Goal: Find specific page/section: Find specific page/section

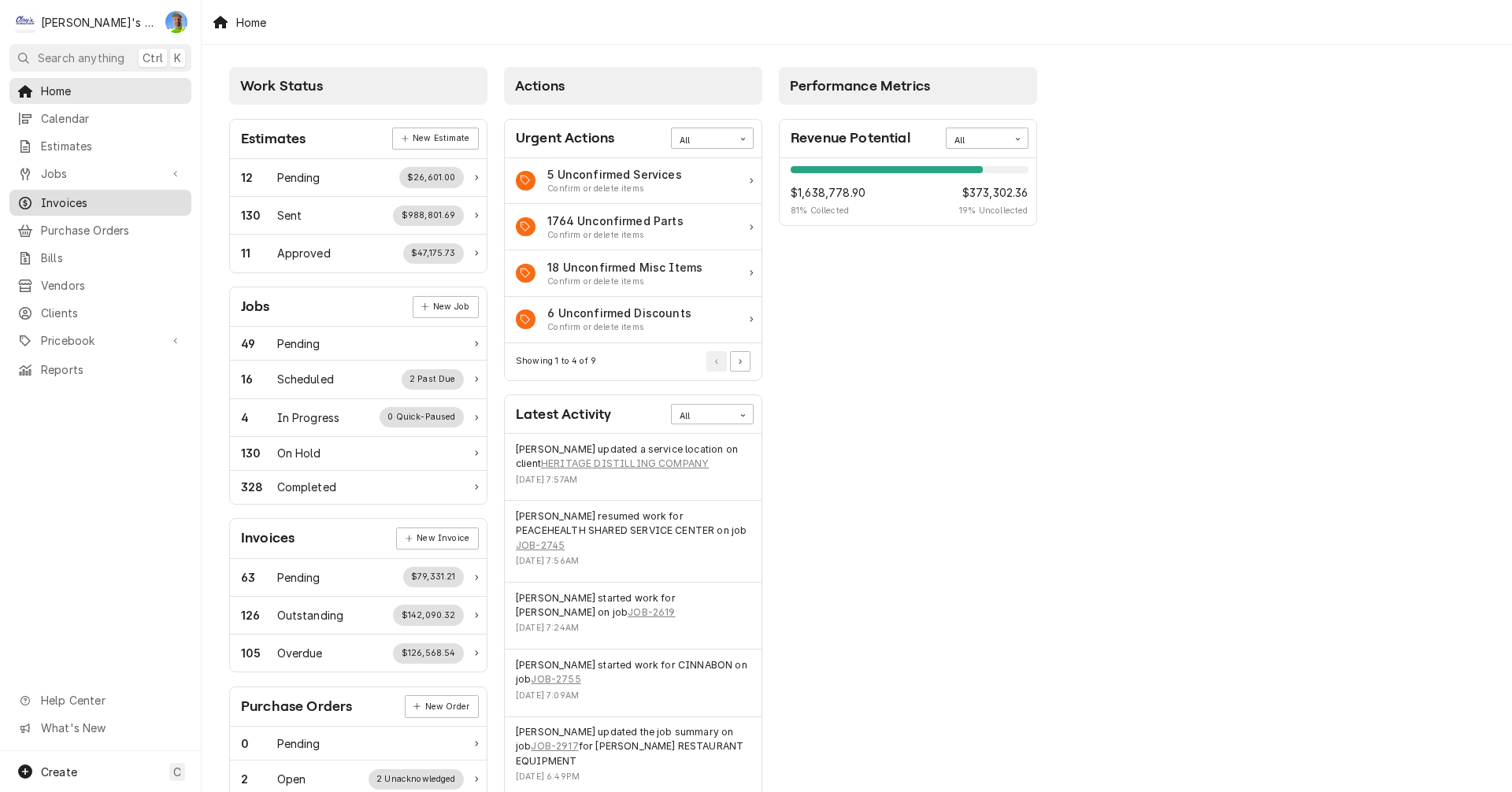
click at [74, 194] on span "Invoices" at bounding box center [112, 202] width 142 height 17
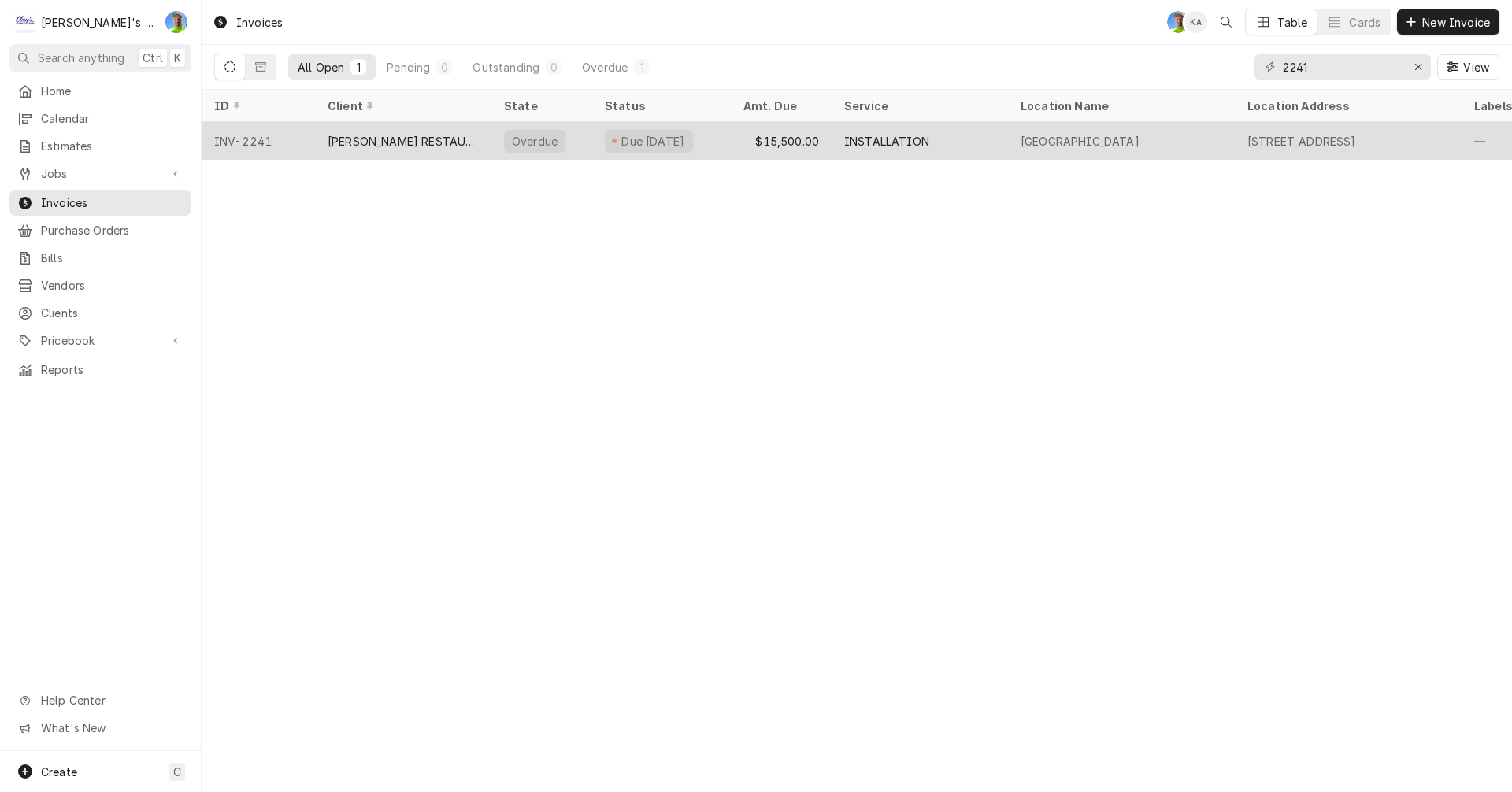
click at [875, 138] on div "INSTALLATION" at bounding box center [887, 141] width 85 height 17
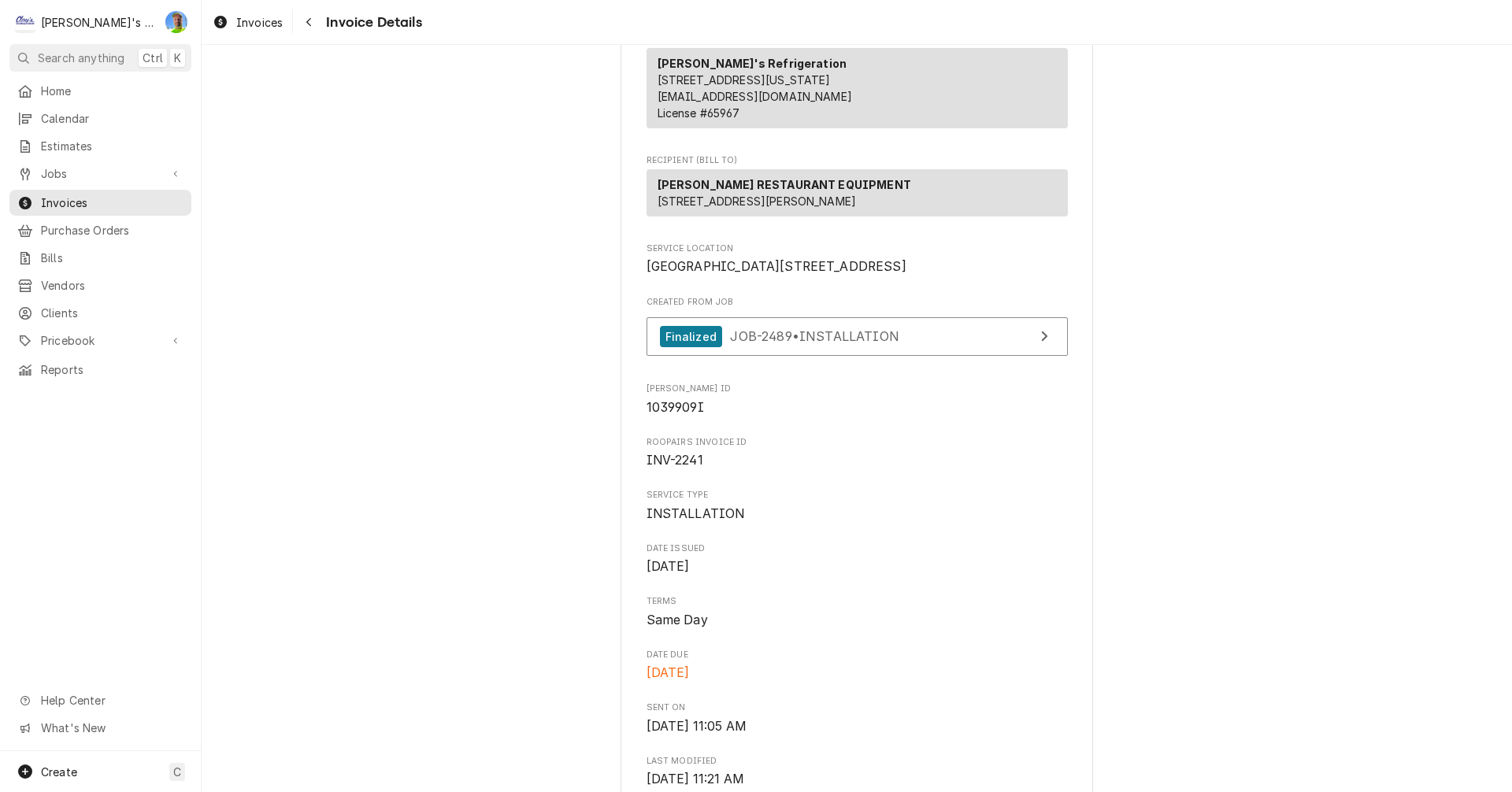
scroll to position [157, 0]
click at [861, 346] on span "JOB-2489 • INSTALLATION" at bounding box center [814, 338] width 168 height 16
click at [257, 17] on span "Invoices" at bounding box center [259, 22] width 47 height 17
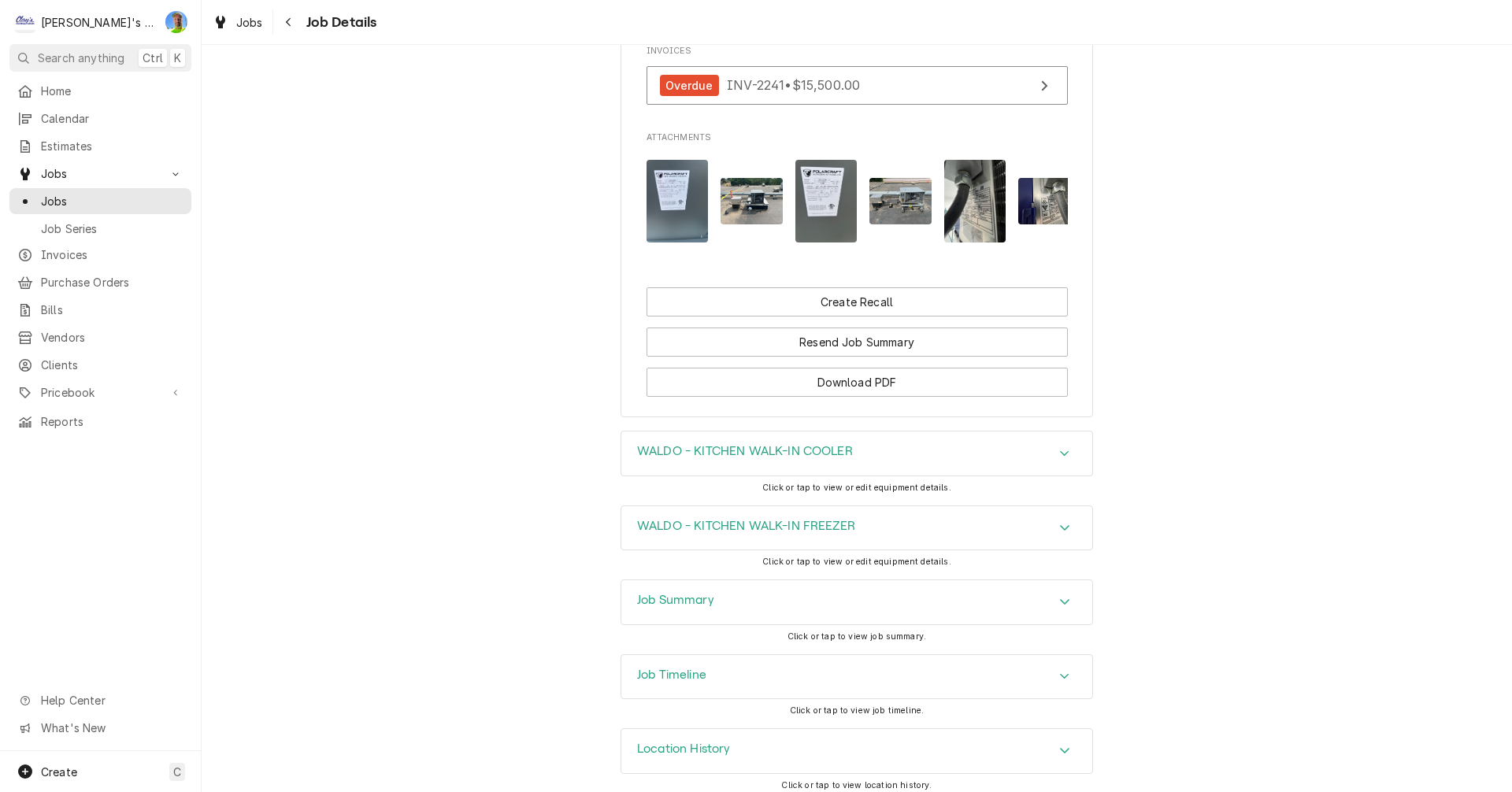
scroll to position [1523, 0]
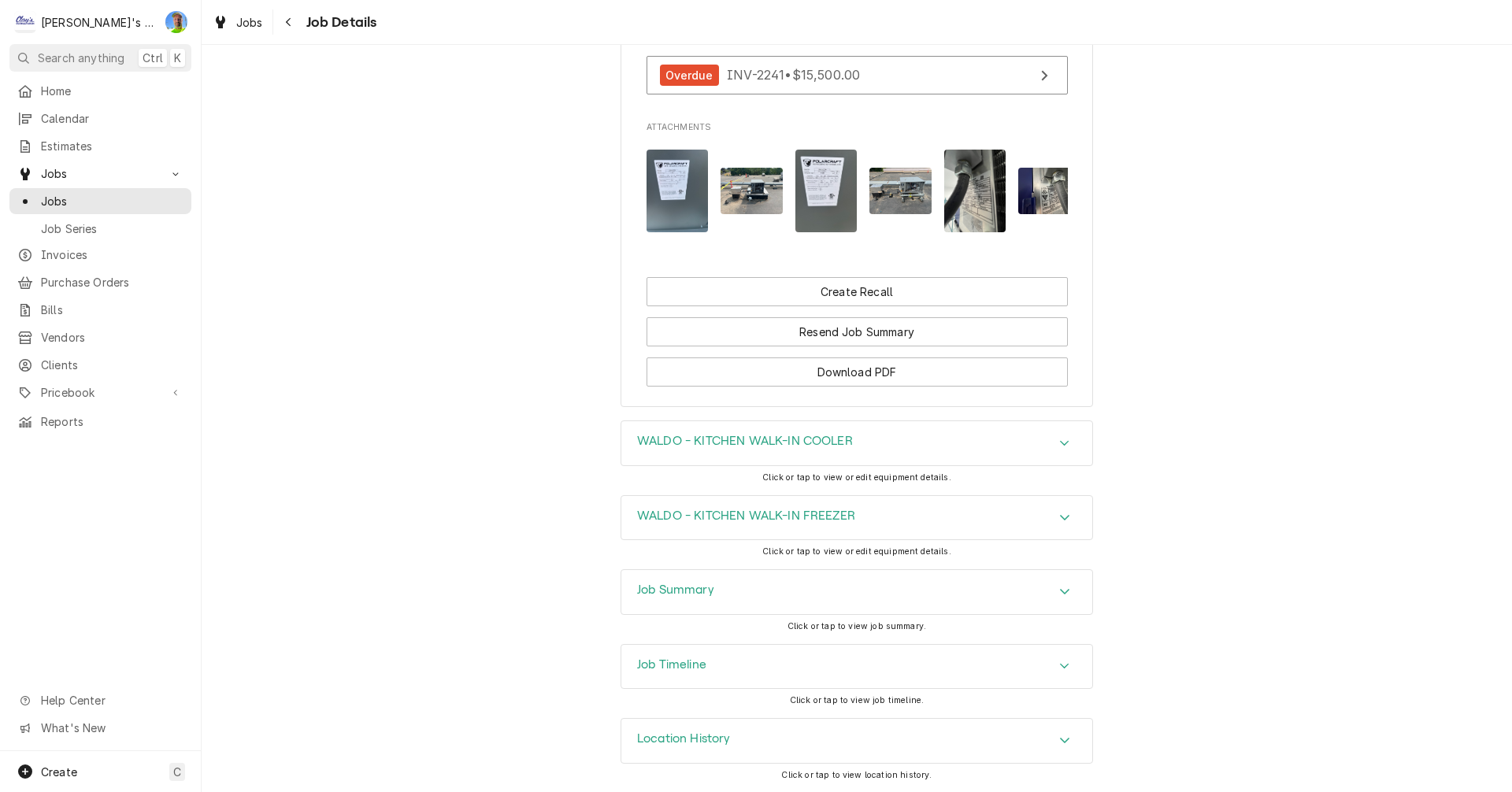
click at [652, 163] on img "Attachments" at bounding box center [678, 190] width 62 height 83
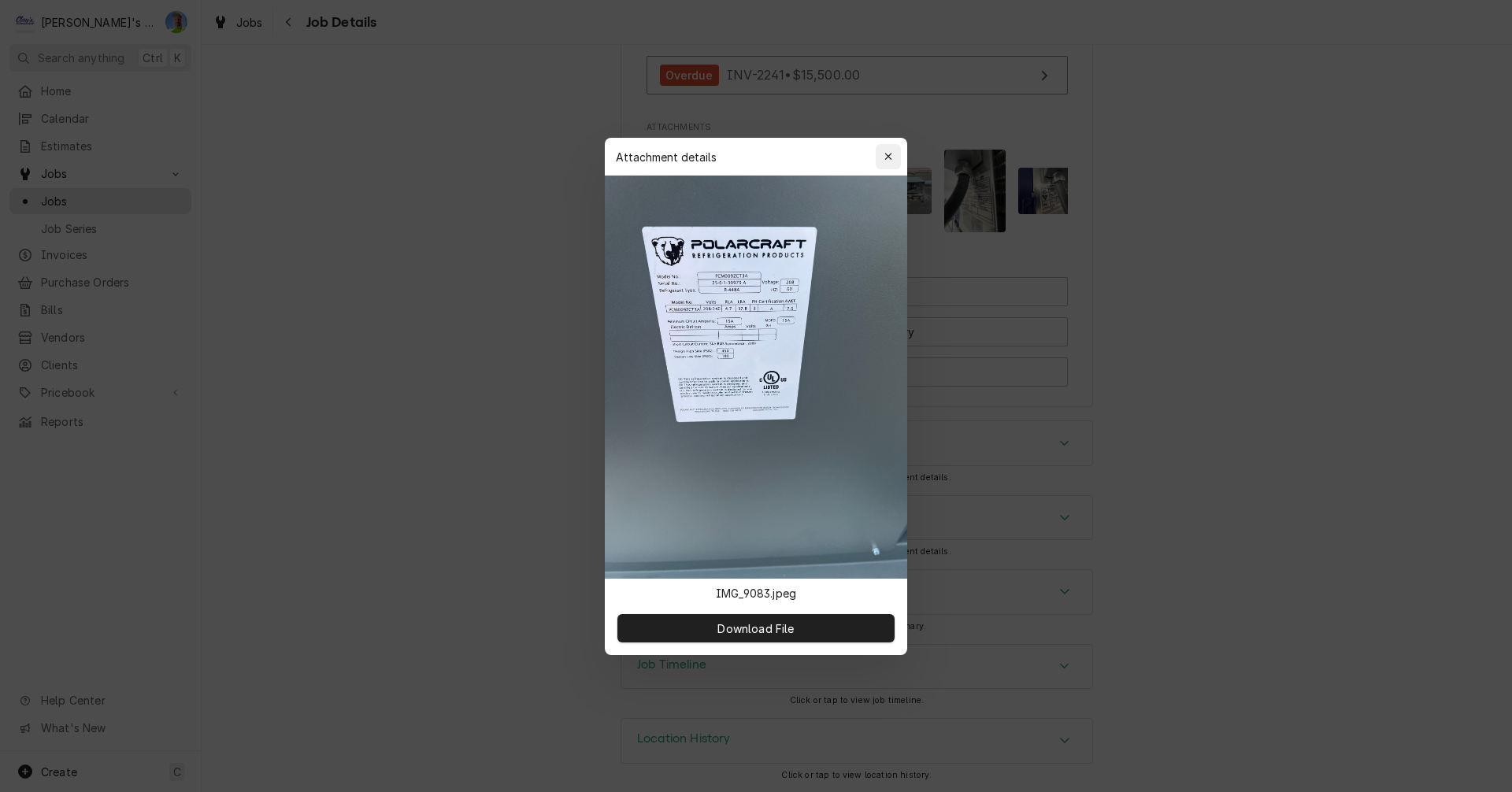
click at [892, 156] on icon "button" at bounding box center [888, 157] width 9 height 11
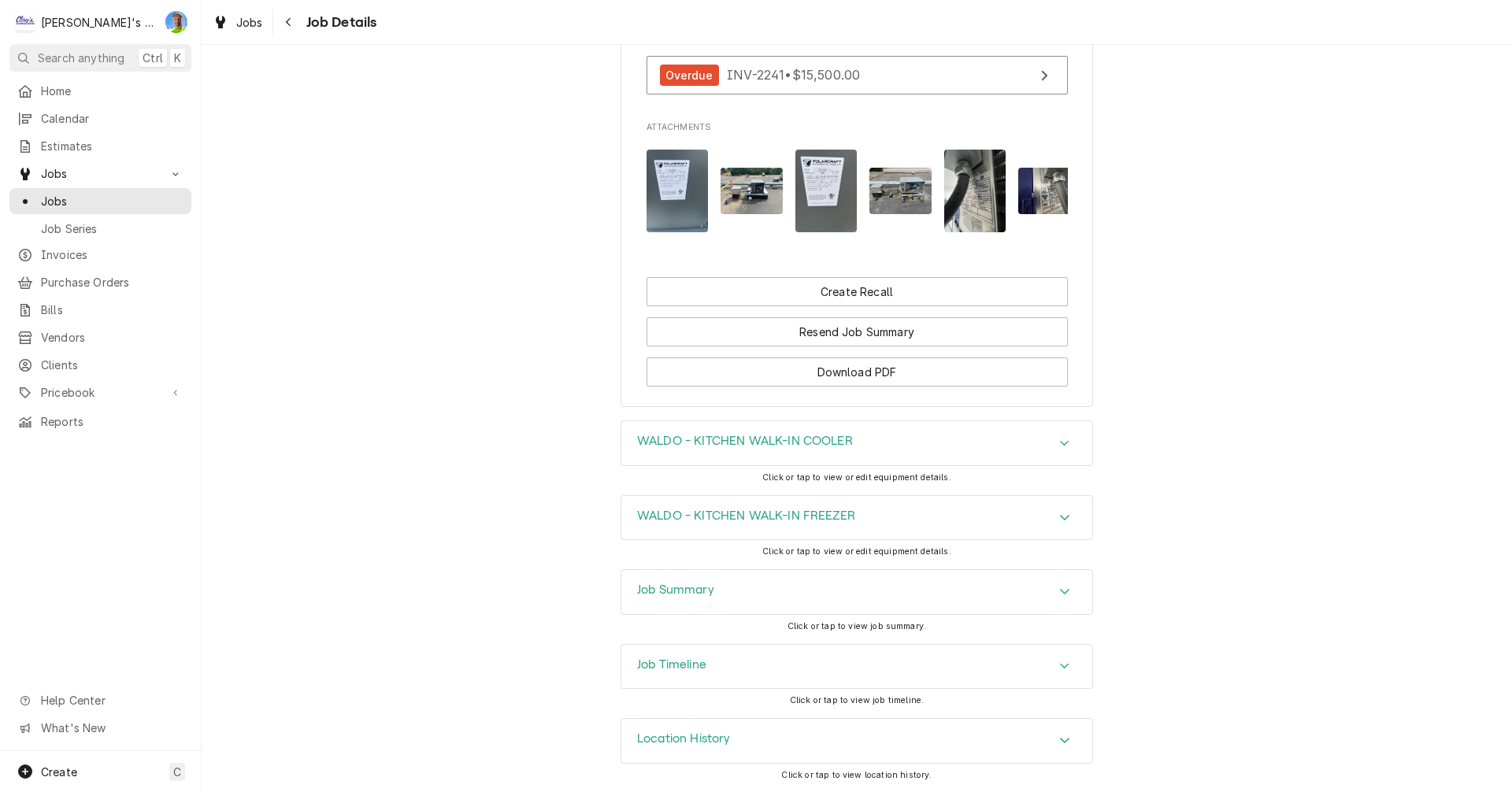
click at [819, 179] on img "Attachments" at bounding box center [826, 190] width 62 height 83
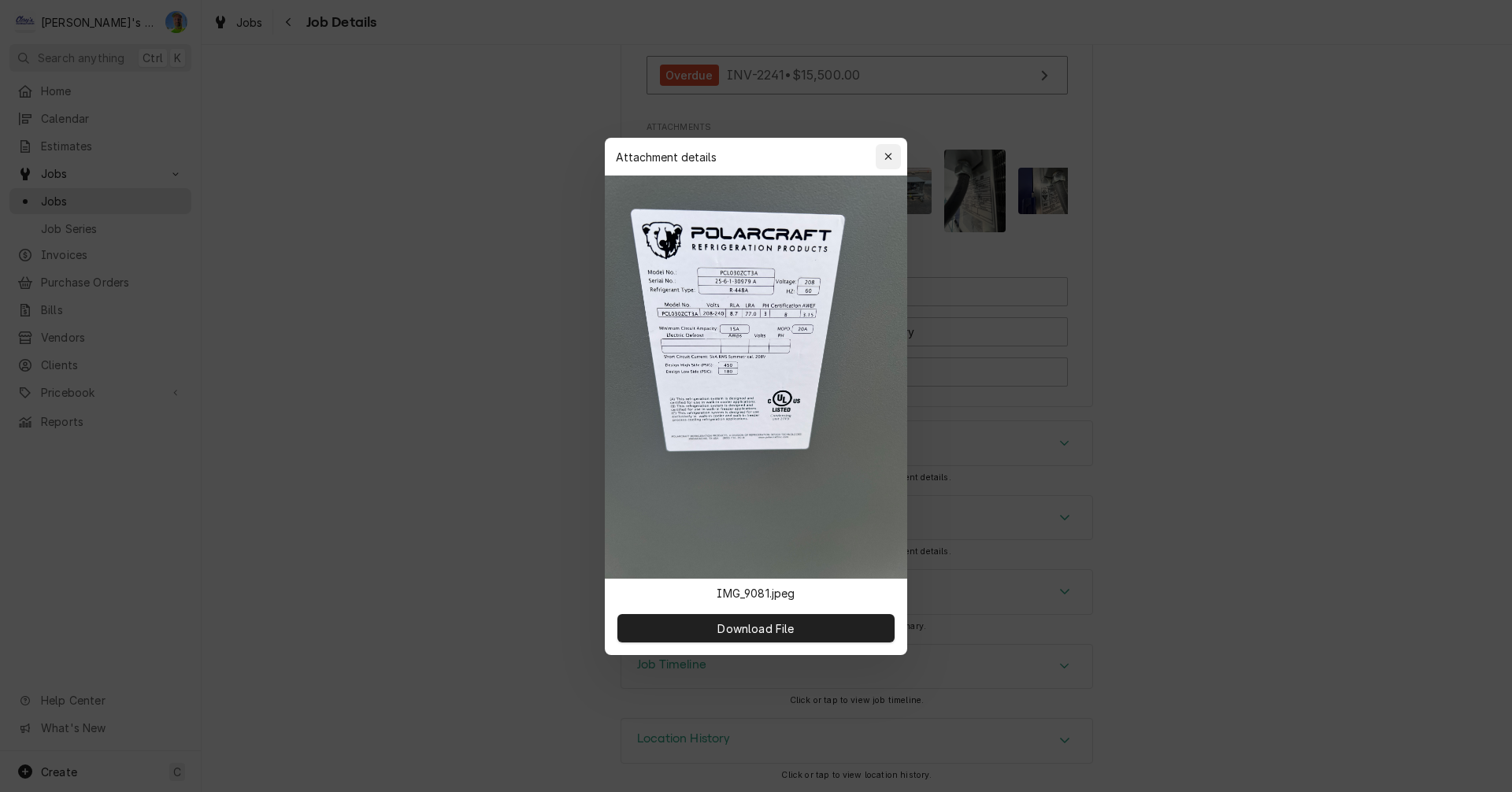
click at [889, 157] on icon "button" at bounding box center [888, 157] width 9 height 11
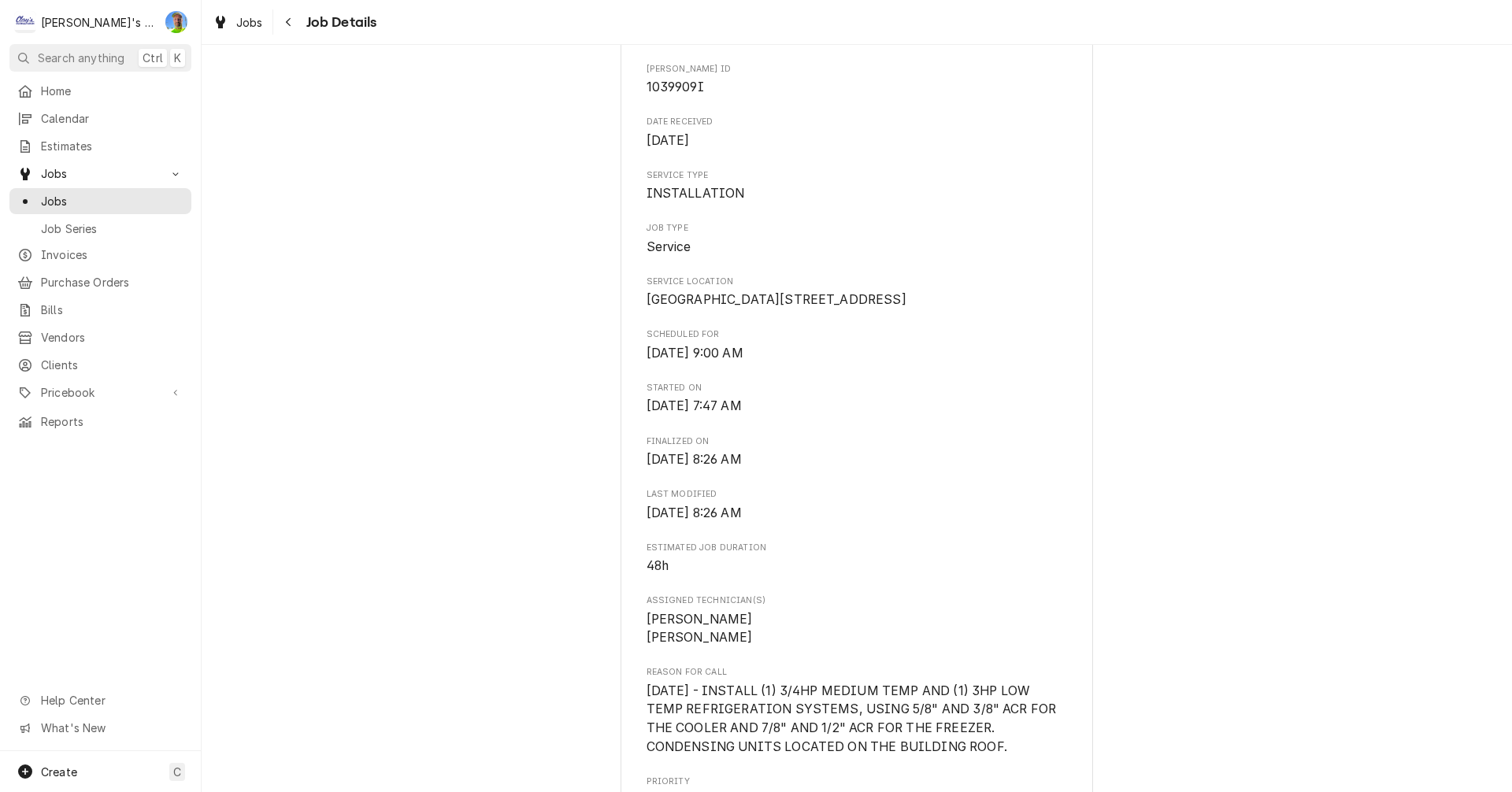
scroll to position [185, 0]
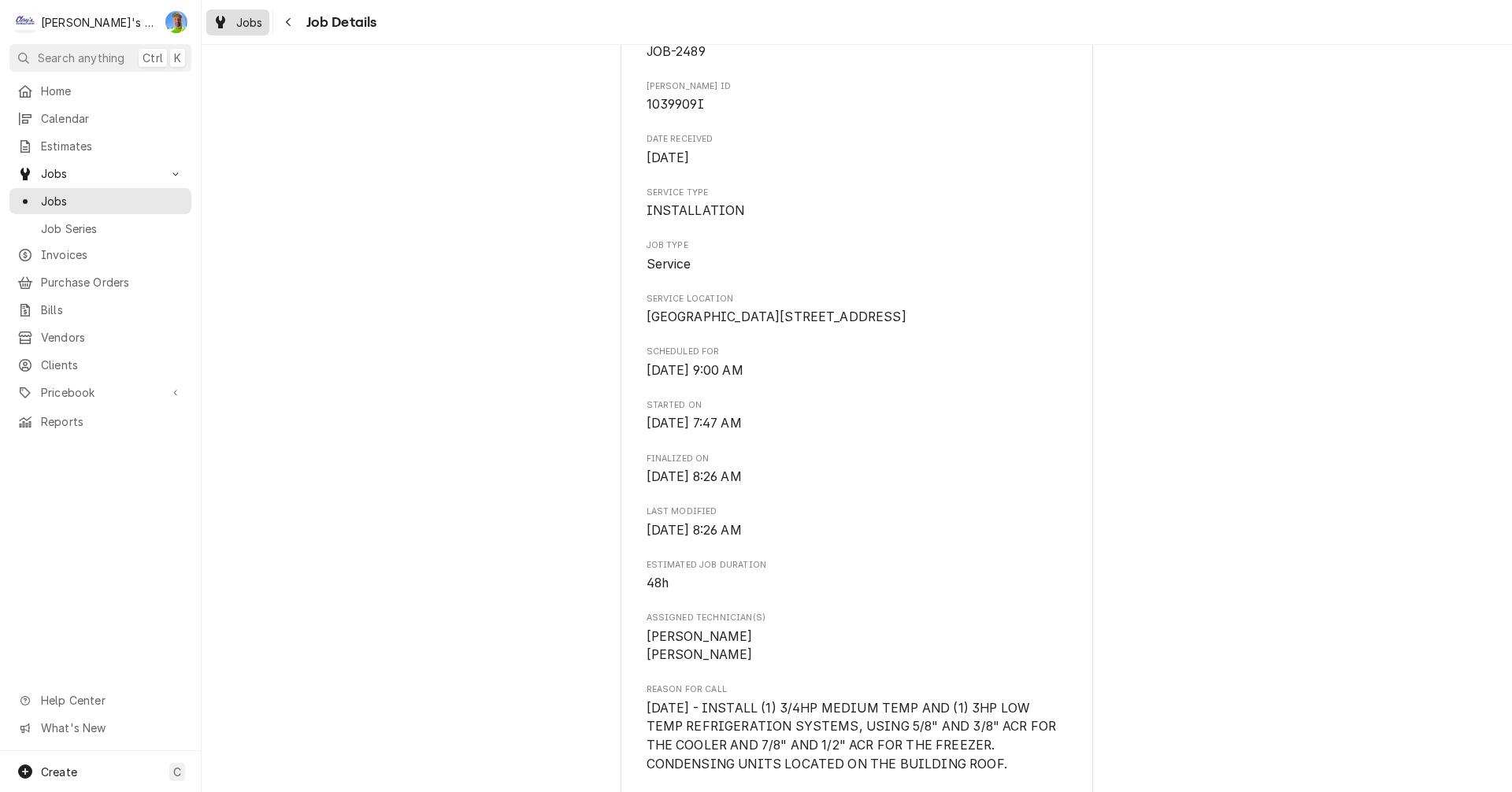
click at [238, 25] on span "Jobs" at bounding box center [250, 22] width 27 height 17
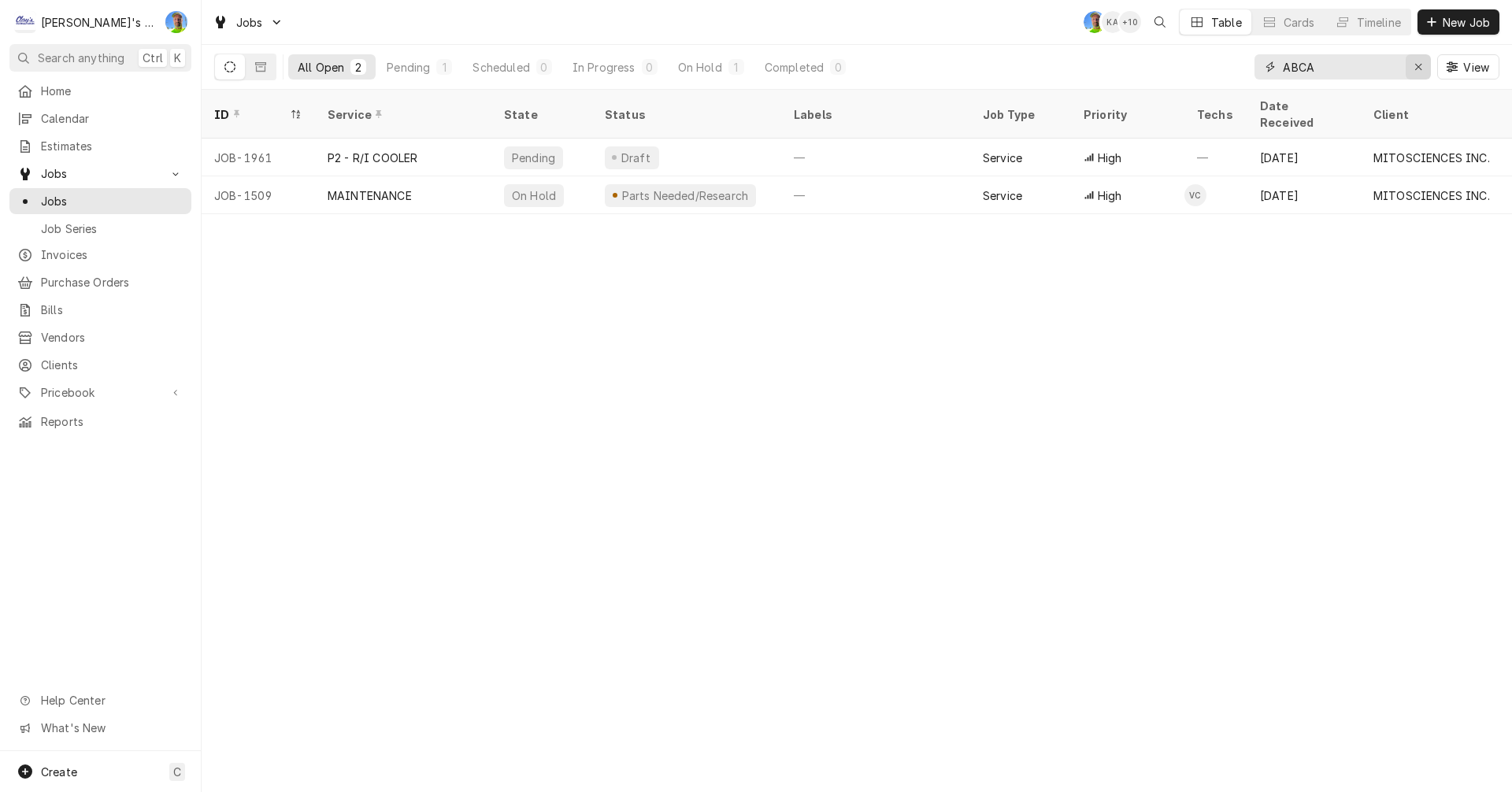
click at [1419, 71] on icon "Erase input" at bounding box center [1419, 67] width 9 height 11
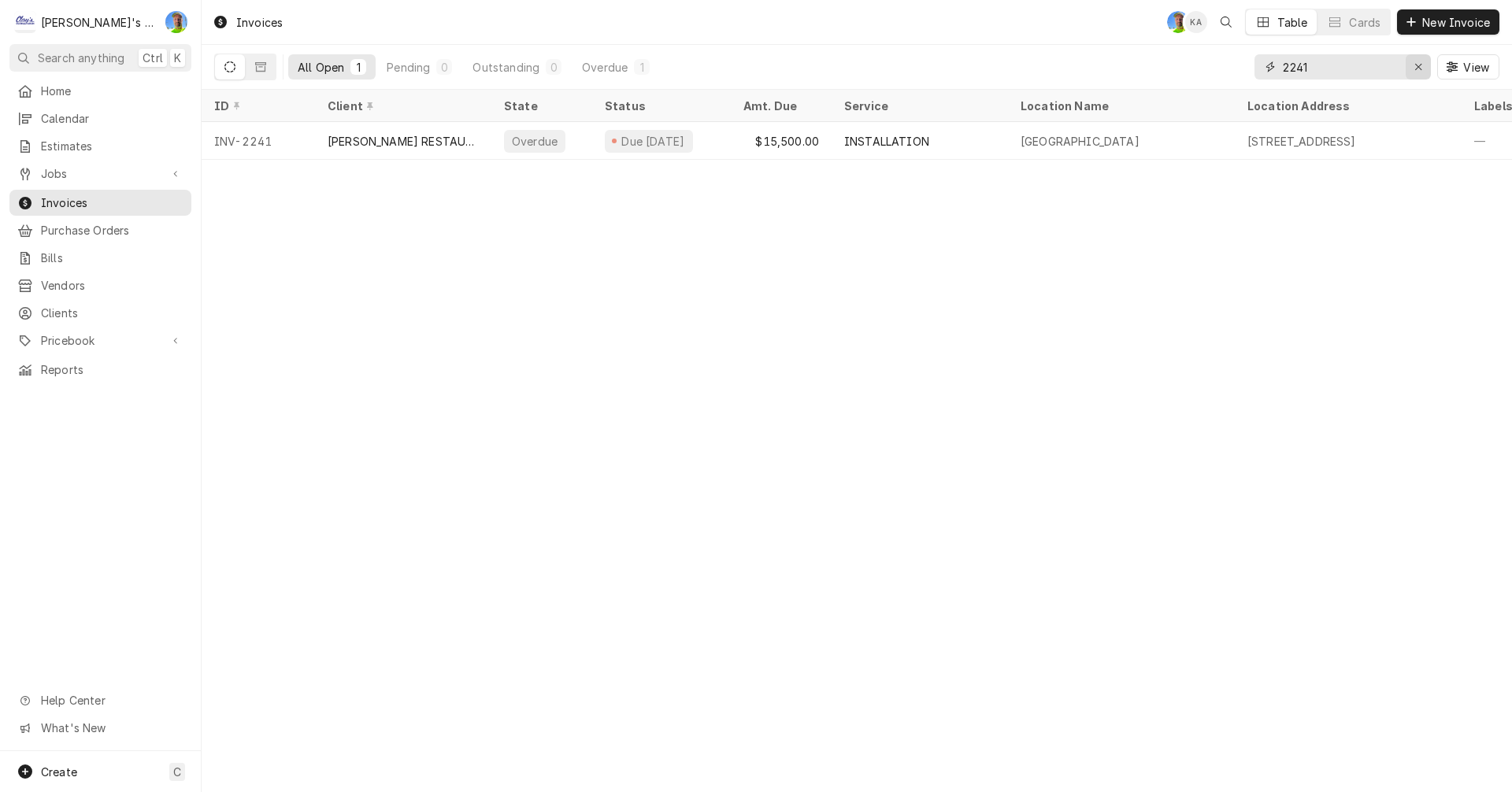
click at [1412, 66] on div "Erase input" at bounding box center [1419, 67] width 16 height 16
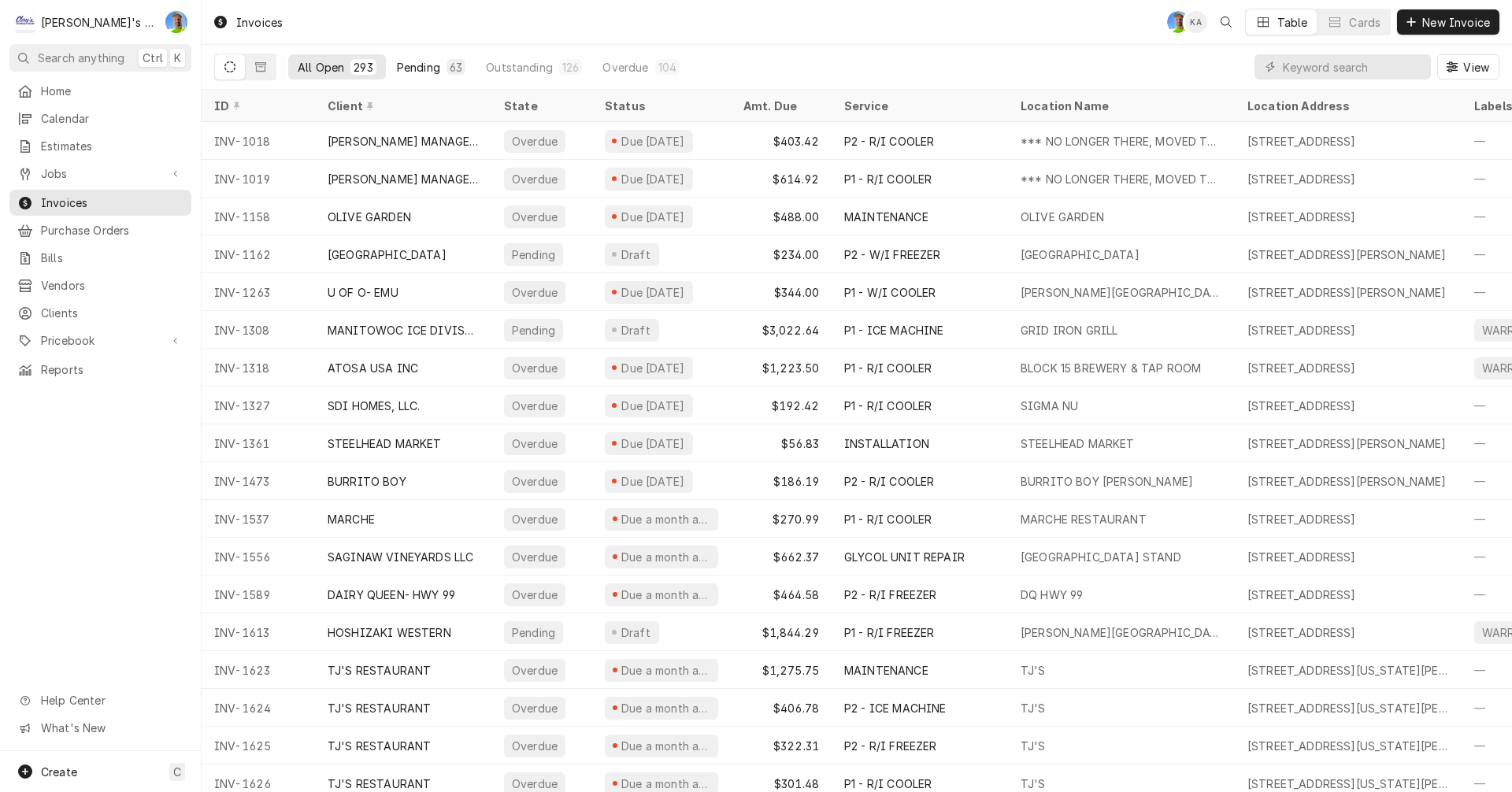
click at [423, 63] on div "Pending" at bounding box center [418, 67] width 43 height 17
